Goal: Information Seeking & Learning: Learn about a topic

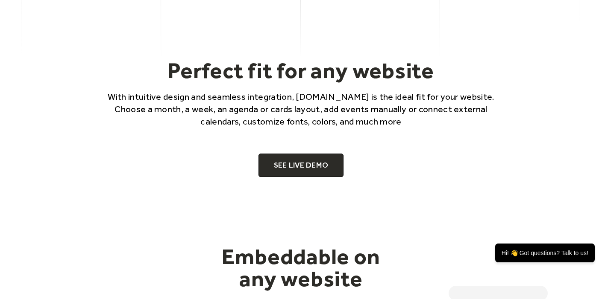
scroll to position [471, 0]
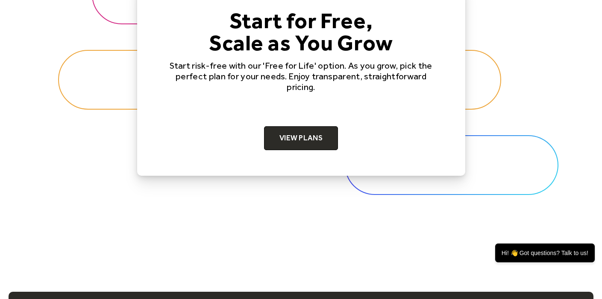
scroll to position [2725, 0]
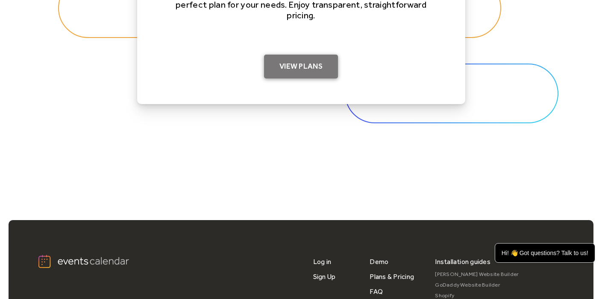
click at [307, 67] on link "View Plans" at bounding box center [301, 67] width 74 height 24
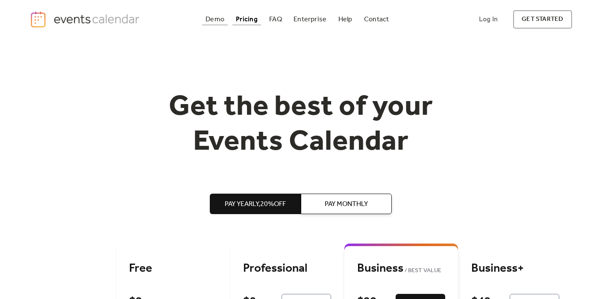
click at [216, 21] on div "Demo" at bounding box center [214, 19] width 19 height 5
